Goal: Entertainment & Leisure: Consume media (video, audio)

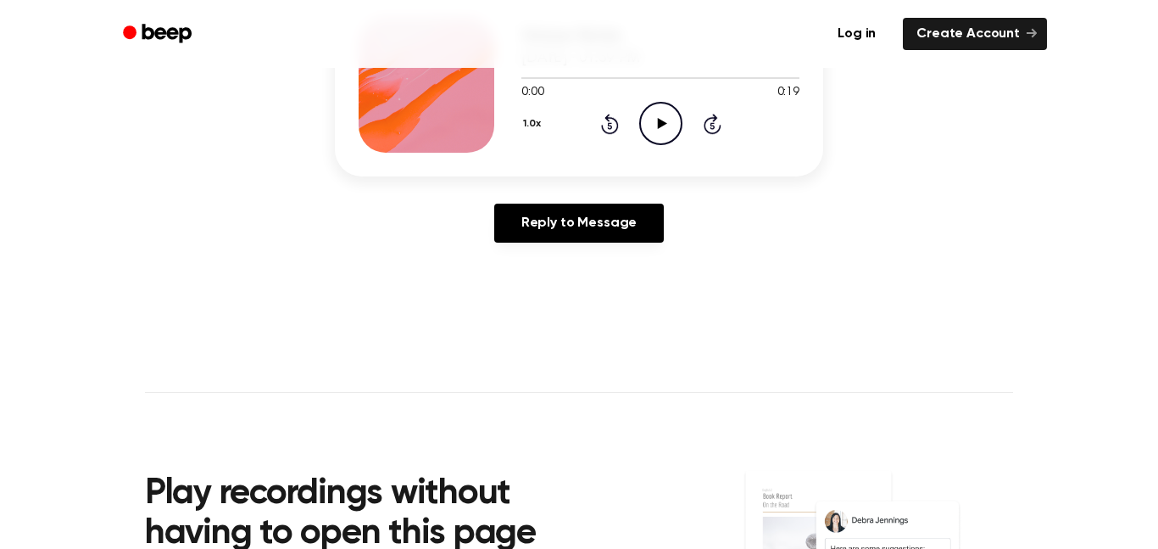
scroll to position [260, 0]
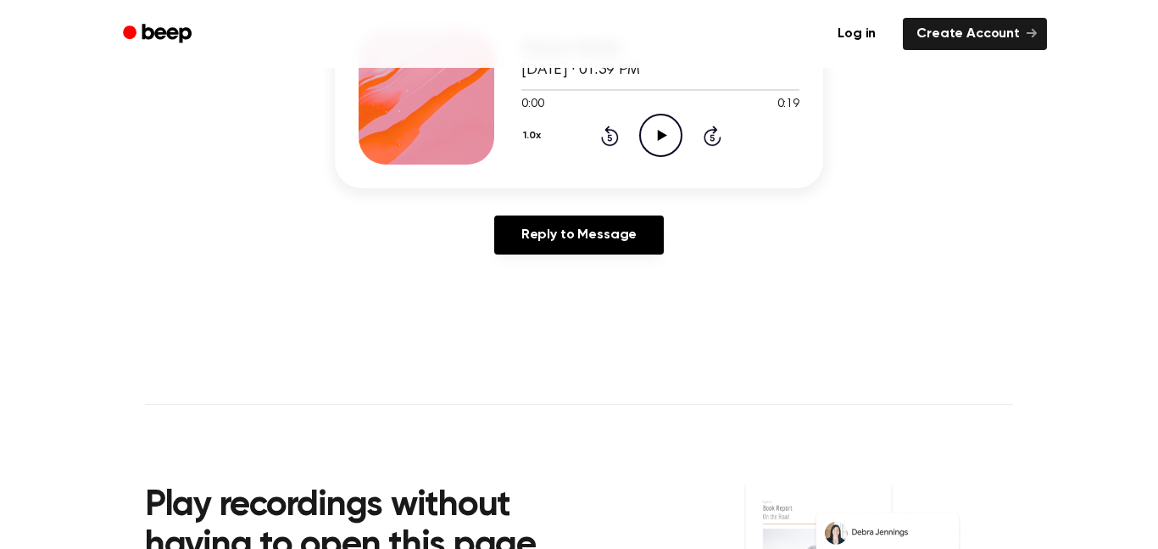
click at [650, 136] on icon "Play Audio" at bounding box center [660, 135] width 43 height 43
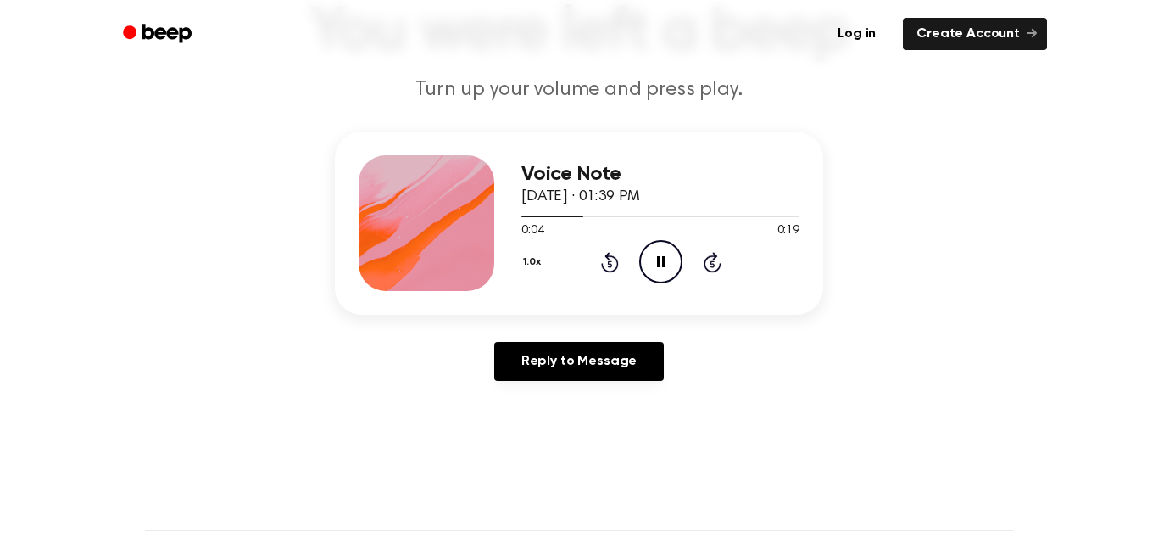
scroll to position [131, 0]
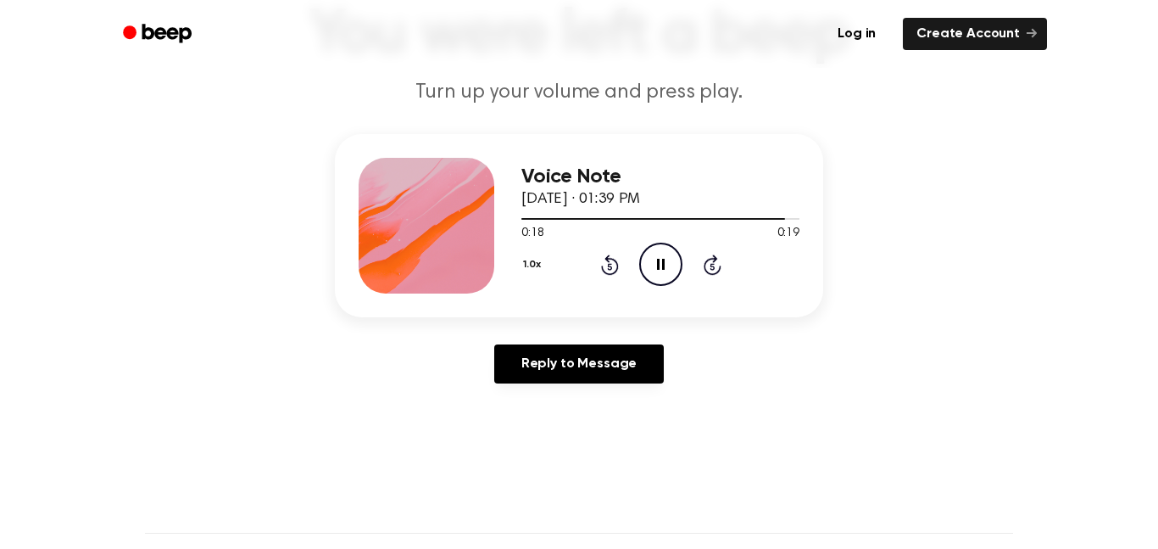
click at [618, 269] on icon "Rewind 5 seconds" at bounding box center [609, 265] width 19 height 22
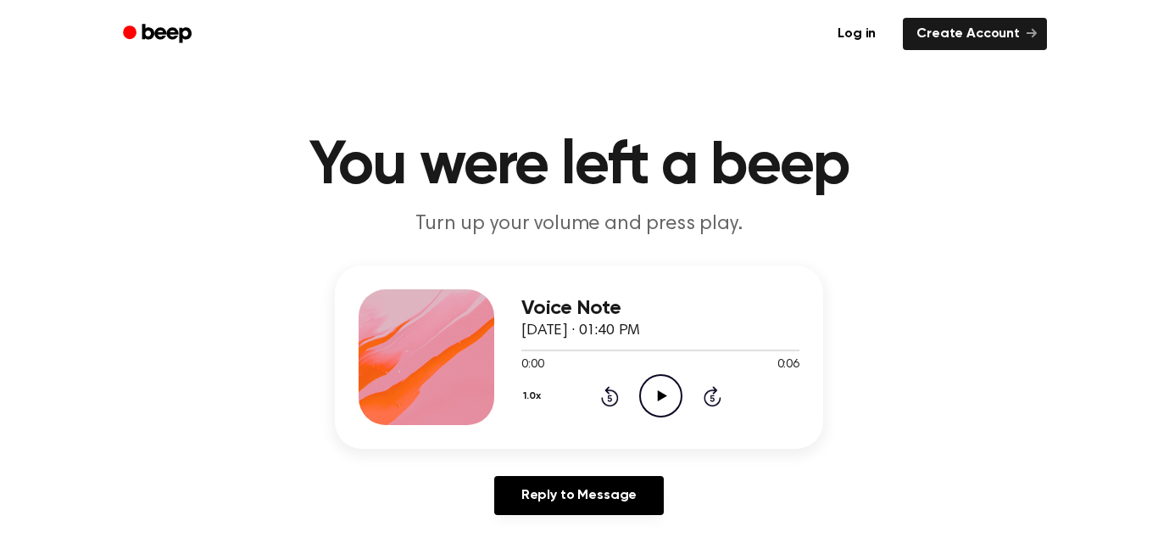
click at [664, 393] on icon "Play Audio" at bounding box center [660, 395] width 43 height 43
click at [607, 393] on icon at bounding box center [610, 396] width 18 height 20
click at [663, 384] on icon "Play Audio" at bounding box center [660, 395] width 43 height 43
click at [667, 392] on icon "Pause Audio" at bounding box center [660, 395] width 43 height 43
click at [675, 391] on icon "Play Audio" at bounding box center [660, 395] width 43 height 43
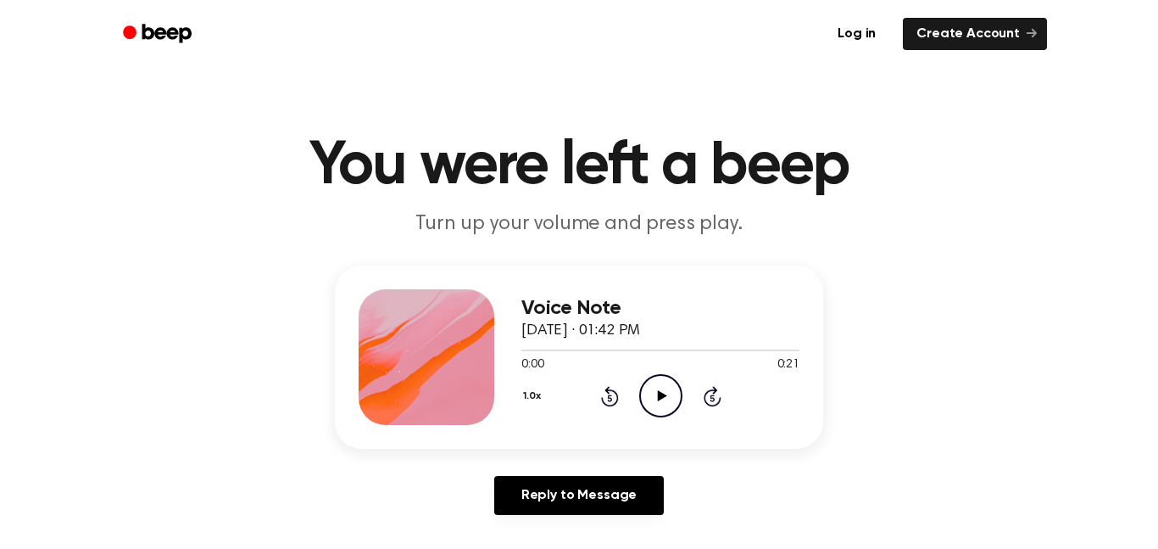
click at [662, 406] on icon "Play Audio" at bounding box center [660, 395] width 43 height 43
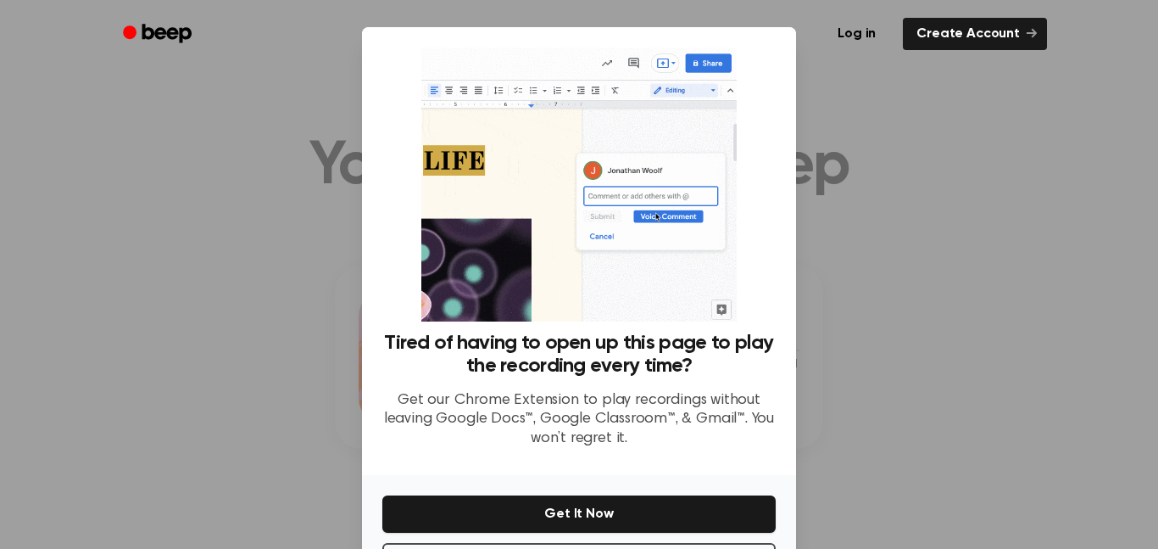
click at [832, 84] on div at bounding box center [579, 274] width 1158 height 549
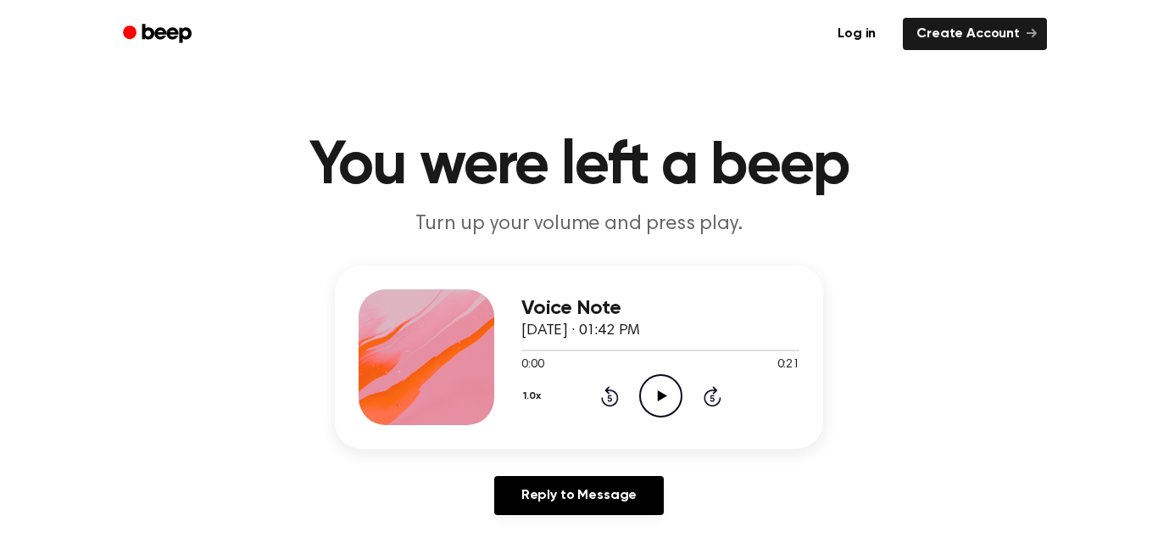
click at [668, 409] on icon "Play Audio" at bounding box center [660, 395] width 43 height 43
click at [668, 409] on icon "Pause Audio" at bounding box center [660, 395] width 43 height 43
click at [668, 409] on icon "Play Audio" at bounding box center [660, 395] width 43 height 43
click at [664, 390] on icon "Play Audio" at bounding box center [660, 395] width 43 height 43
